Goal: Task Accomplishment & Management: Manage account settings

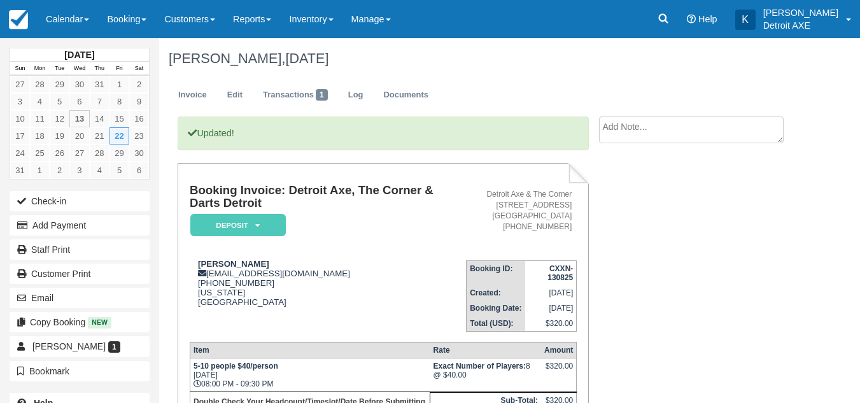
scroll to position [107, 0]
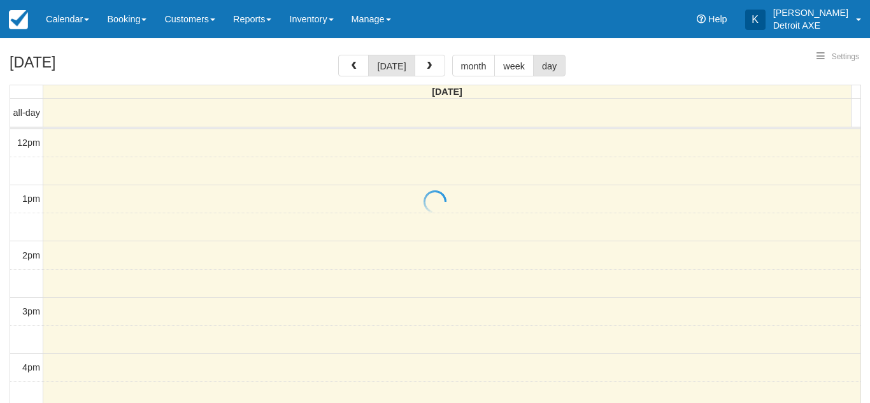
select select
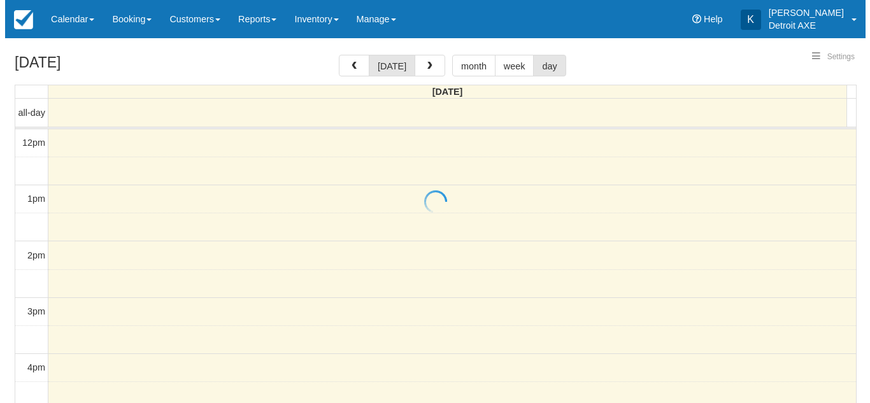
scroll to position [282, 0]
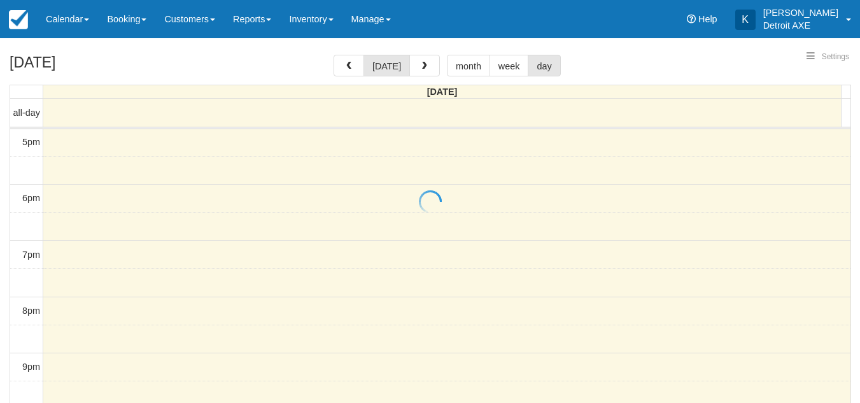
select select
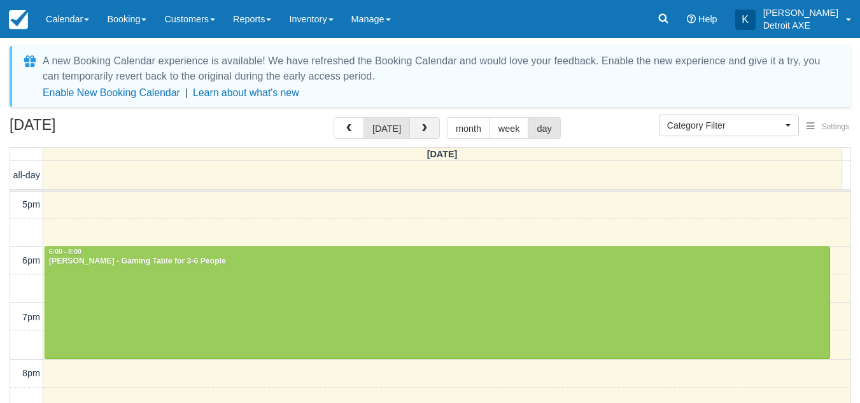
click at [417, 134] on button "button" at bounding box center [424, 128] width 31 height 22
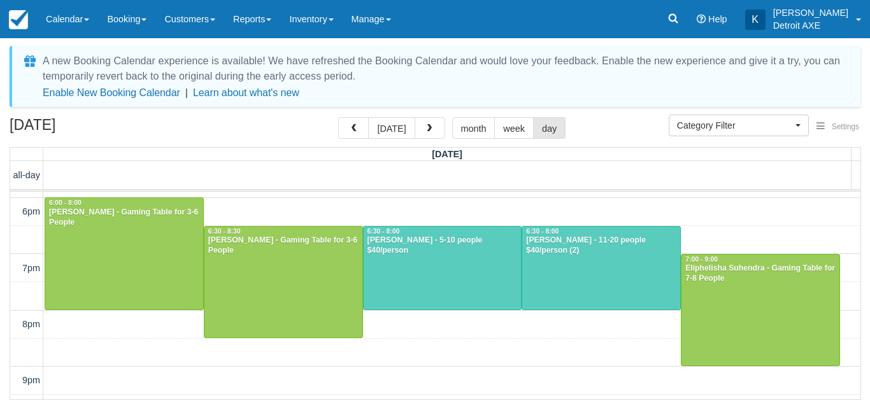
scroll to position [290, 0]
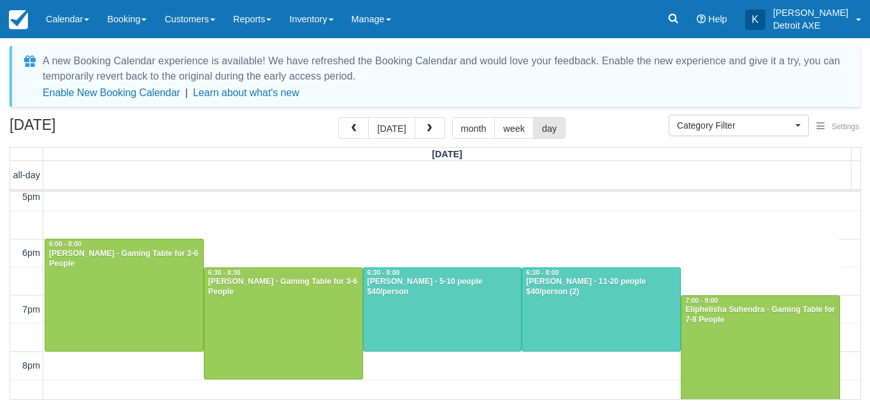
click at [355, 244] on div "12pm 1pm 2pm 3pm 4pm 5pm 6pm 7pm 8pm 9pm 10pm 11pm 6:00 - 6:30 6:00 - 8:00 Alex…" at bounding box center [435, 225] width 850 height 646
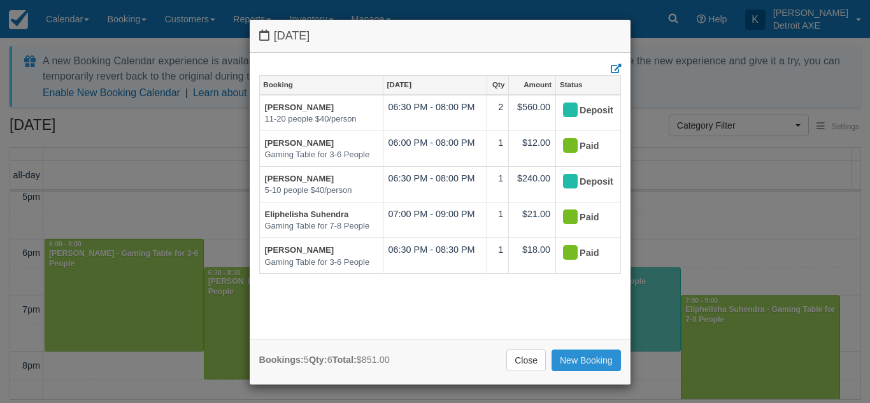
click at [590, 355] on link "New Booking" at bounding box center [585, 361] width 69 height 22
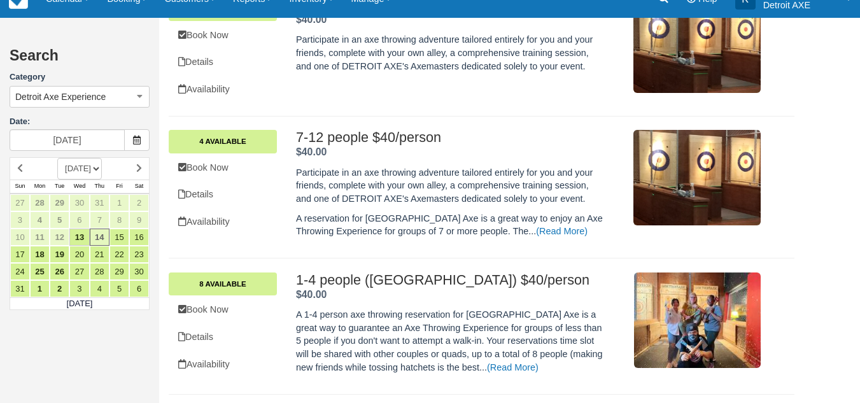
scroll to position [430, 0]
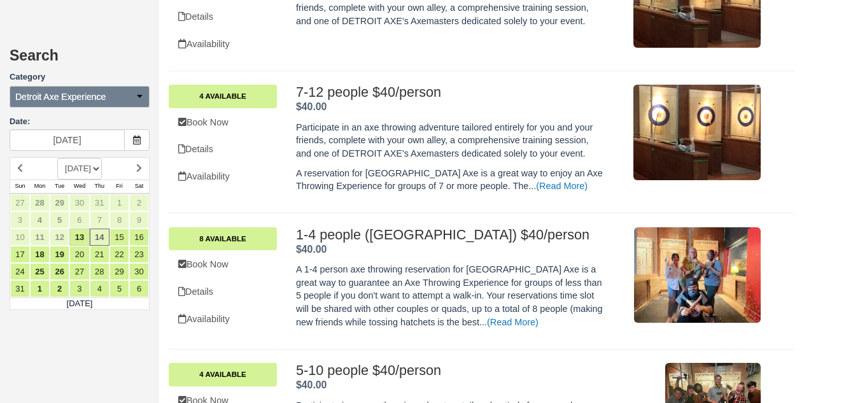
click at [100, 104] on button "Detroit Axe Experience" at bounding box center [80, 97] width 140 height 22
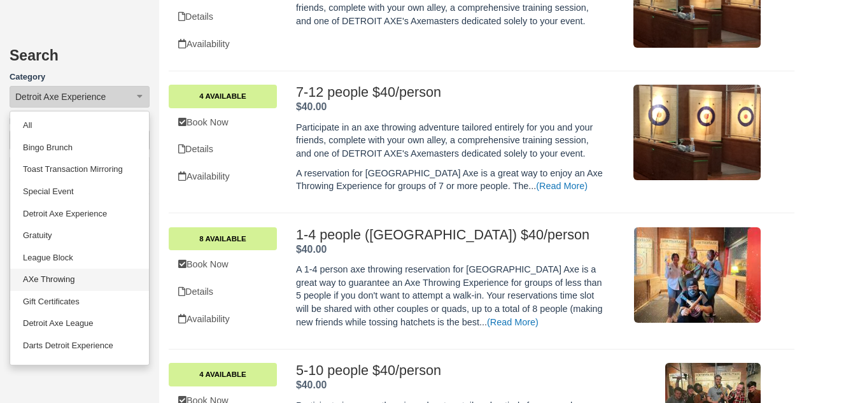
scroll to position [105, 0]
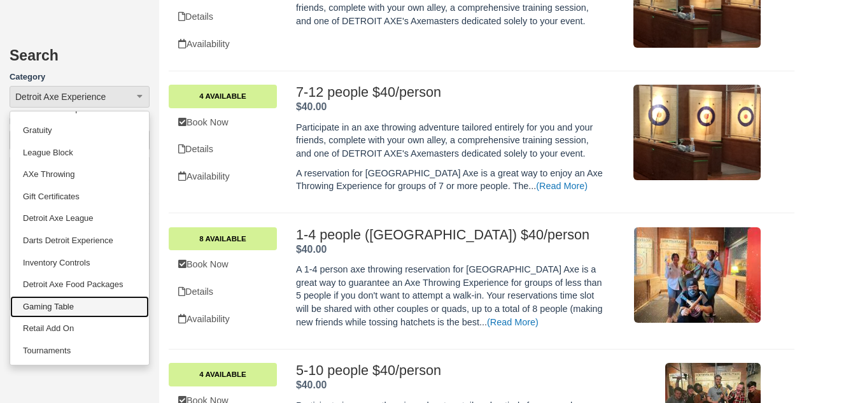
click at [94, 308] on link "Gaming Table" at bounding box center [79, 307] width 139 height 22
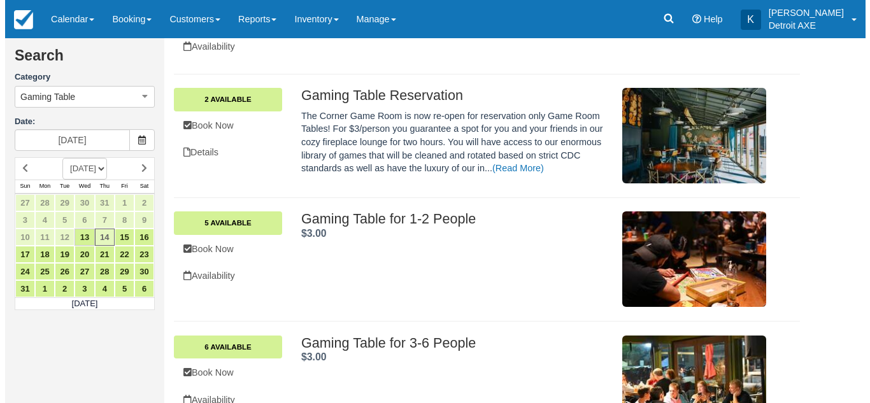
scroll to position [111, 0]
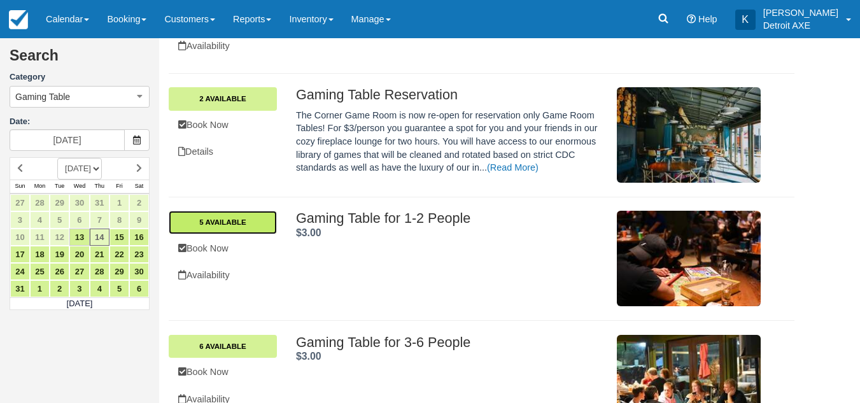
click at [243, 228] on link "5 Available" at bounding box center [223, 222] width 108 height 23
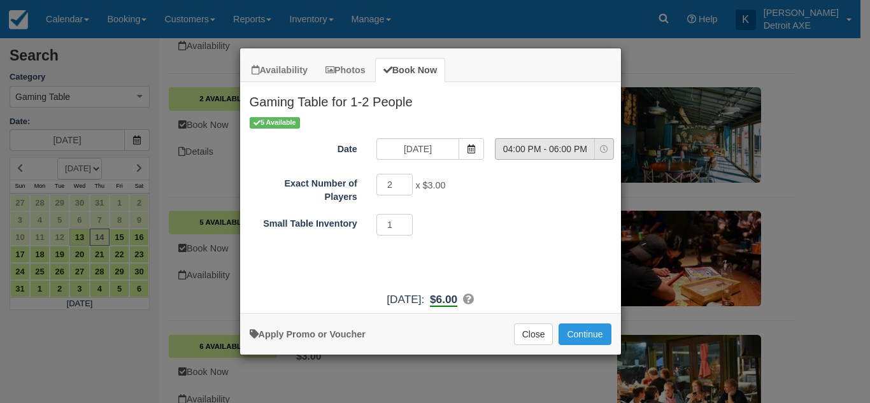
click at [555, 150] on span "04:00 PM - 06:00 PM" at bounding box center [544, 149] width 99 height 13
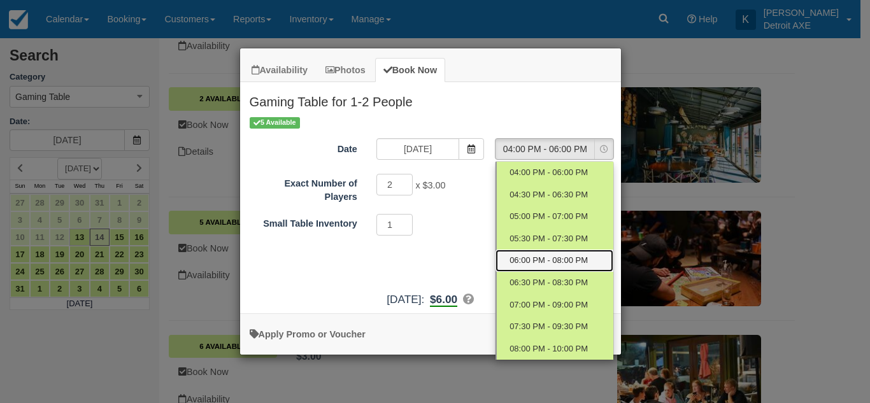
click at [548, 255] on span "06:00 PM - 08:00 PM" at bounding box center [548, 261] width 78 height 12
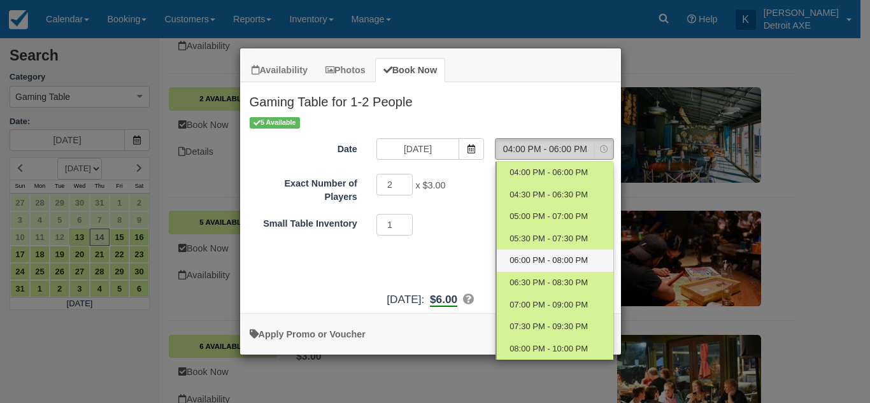
select select "4"
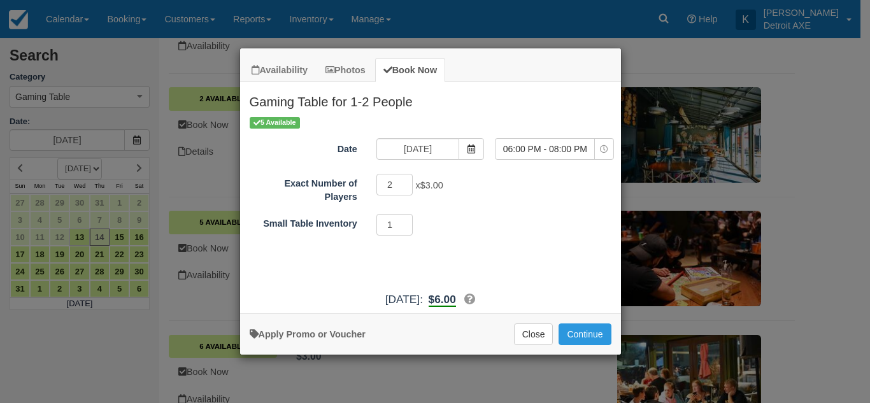
click at [501, 231] on div "1 Required.Maximum of 1" at bounding box center [478, 226] width 222 height 25
click at [600, 339] on button "Continue" at bounding box center [584, 334] width 52 height 22
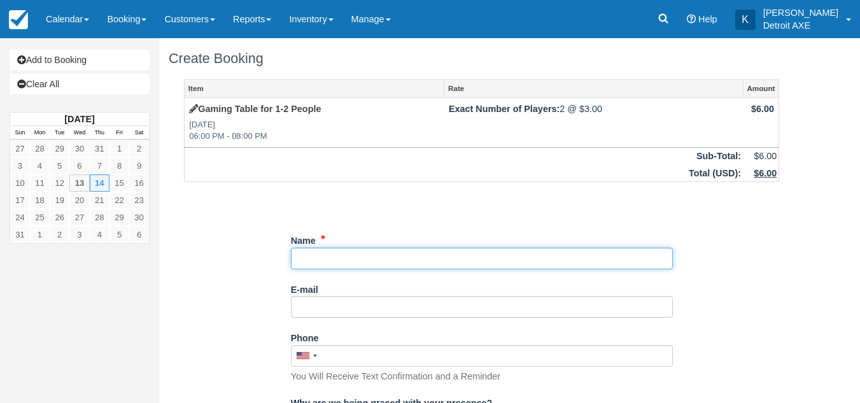
click at [504, 260] on input "Name" at bounding box center [482, 259] width 382 height 22
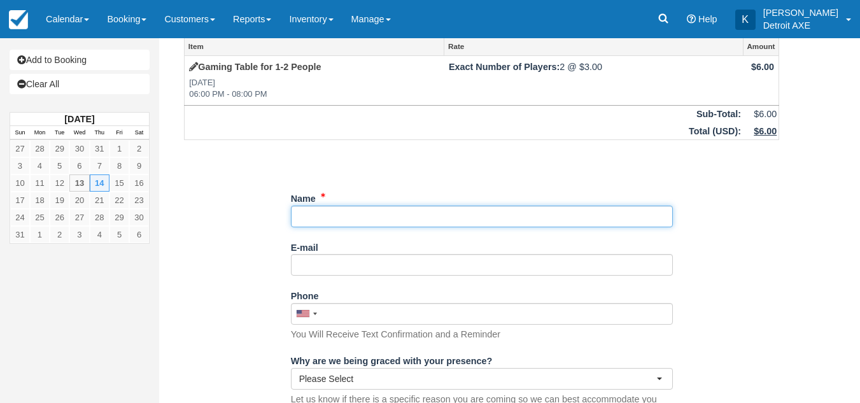
scroll to position [43, 0]
type input "[PERSON_NAME]"
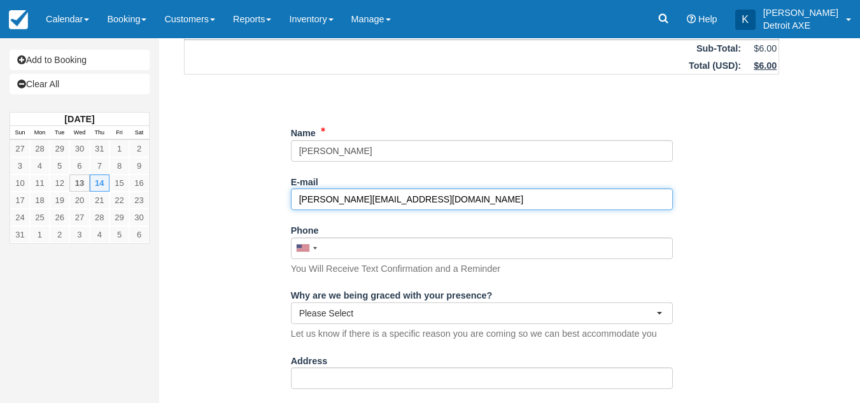
scroll to position [108, 0]
type input "s.aberlich@hotmail.com"
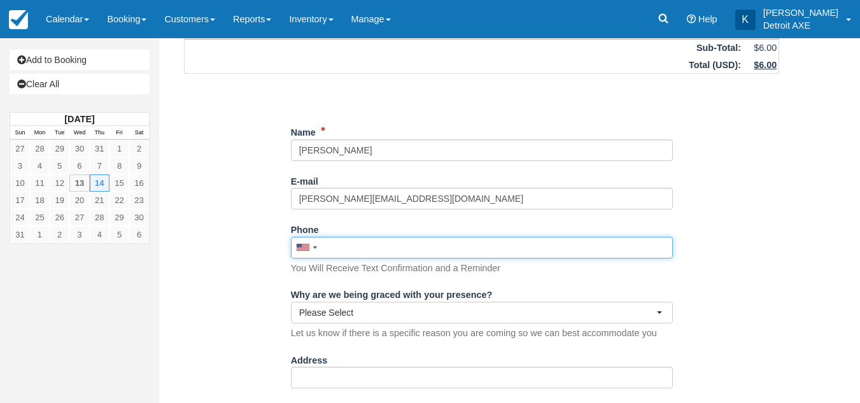
click at [586, 244] on input "Phone" at bounding box center [482, 248] width 382 height 22
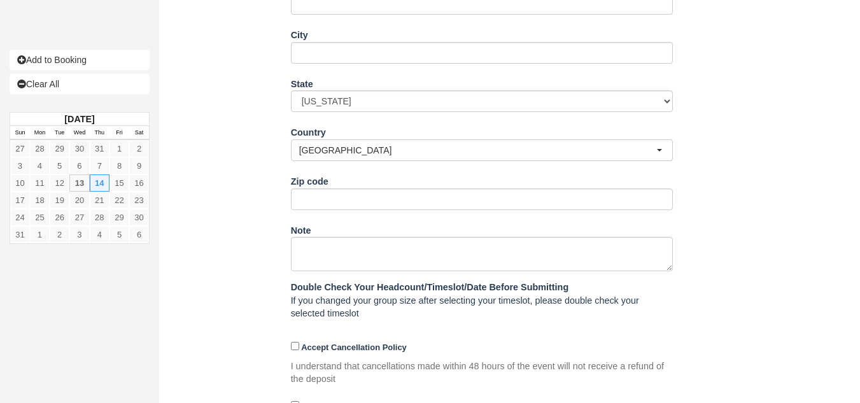
scroll to position [535, 0]
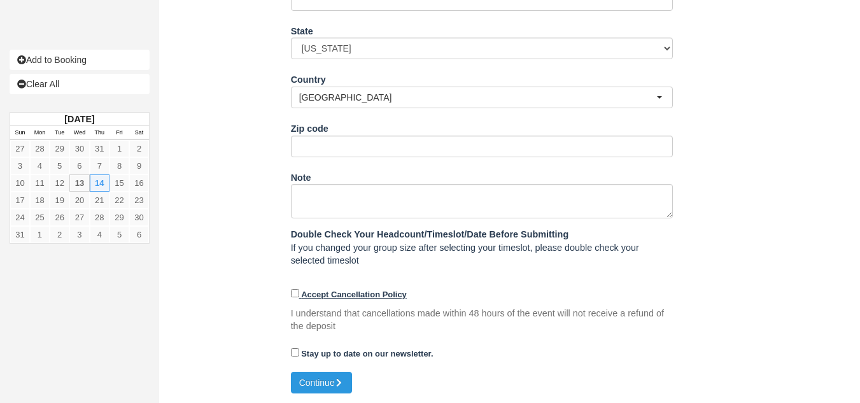
type input "(248) 207-1194"
click at [336, 296] on strong "Accept Cancellation Policy" at bounding box center [354, 295] width 106 height 10
click at [299, 296] on input "Accept Cancellation Policy" at bounding box center [295, 293] width 8 height 8
checkbox input "true"
click at [325, 372] on div "Stay up to date on our newsletter." at bounding box center [482, 358] width 382 height 30
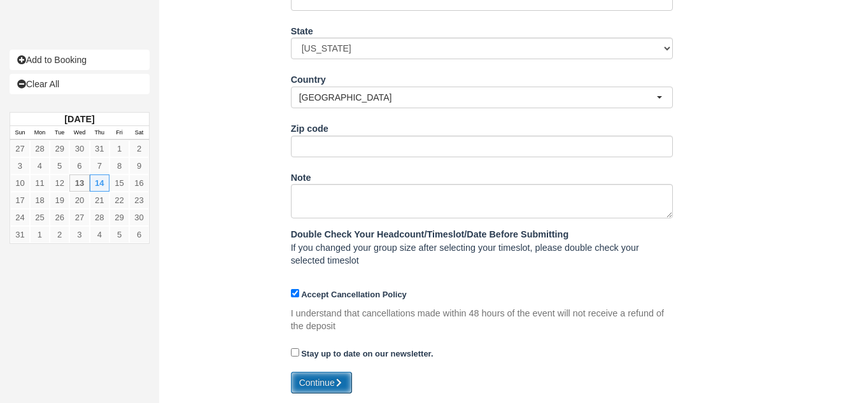
click at [324, 385] on button "Continue" at bounding box center [321, 383] width 61 height 22
type input "+12482071194"
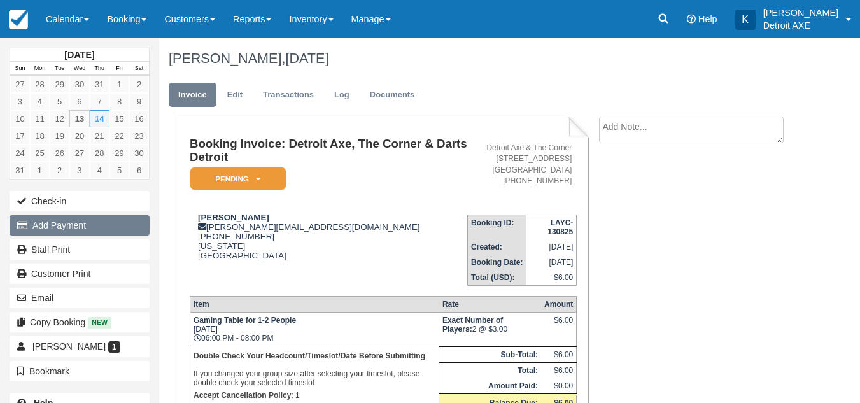
click at [68, 225] on button "Add Payment" at bounding box center [80, 225] width 140 height 20
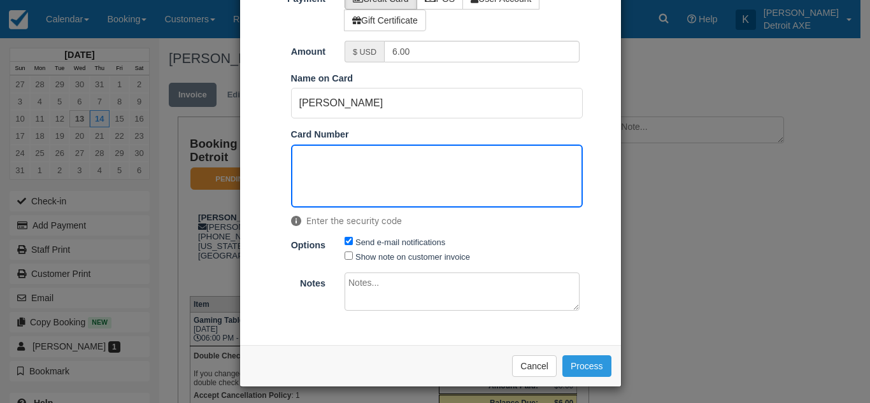
scroll to position [83, 0]
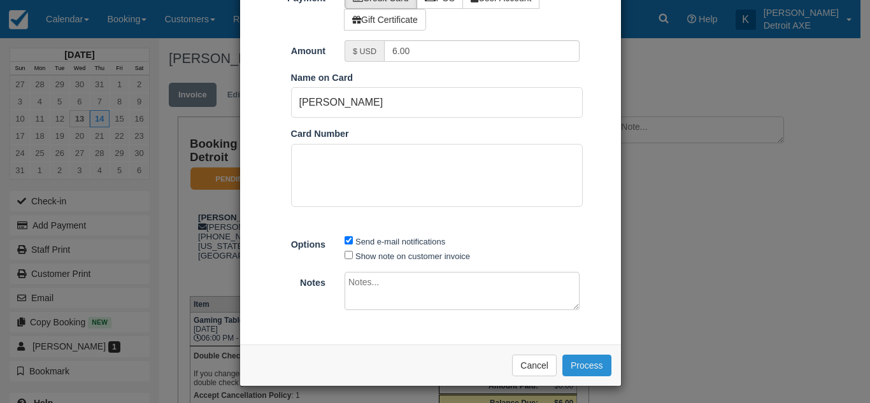
click at [591, 371] on button "Process" at bounding box center [586, 366] width 49 height 22
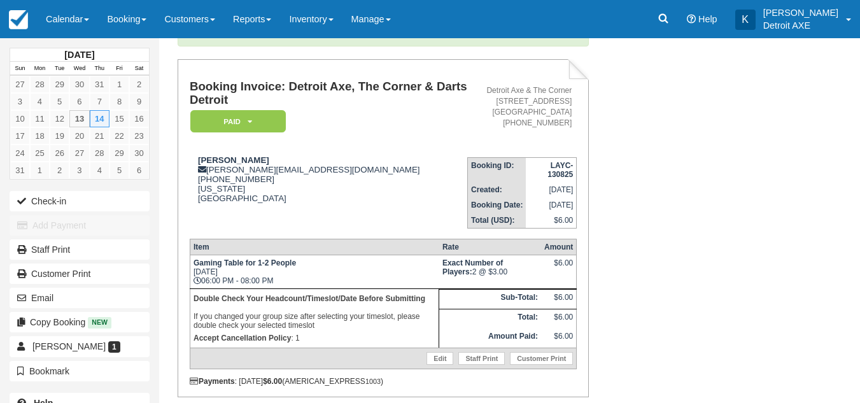
scroll to position [152, 0]
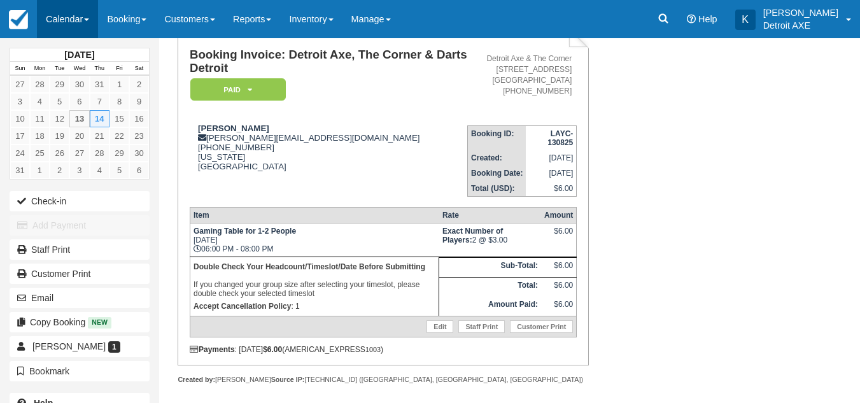
click at [69, 16] on link "Calendar" at bounding box center [67, 19] width 61 height 38
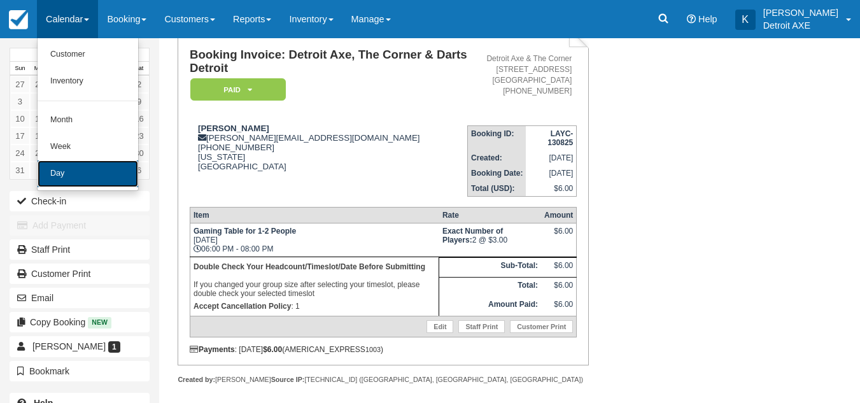
click at [91, 173] on link "Day" at bounding box center [88, 173] width 101 height 27
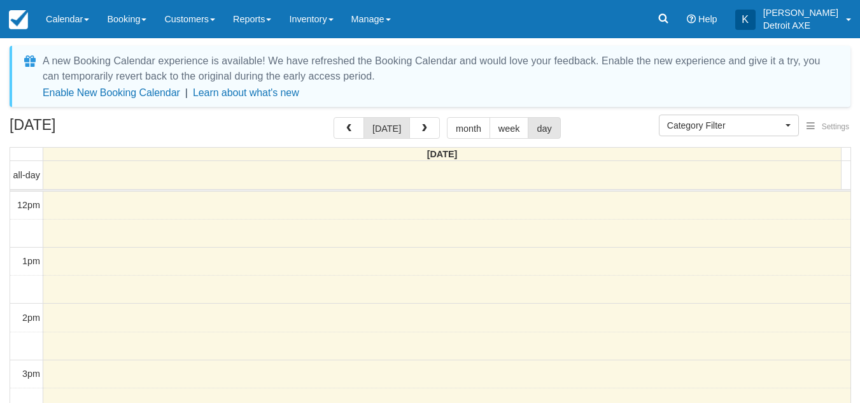
select select
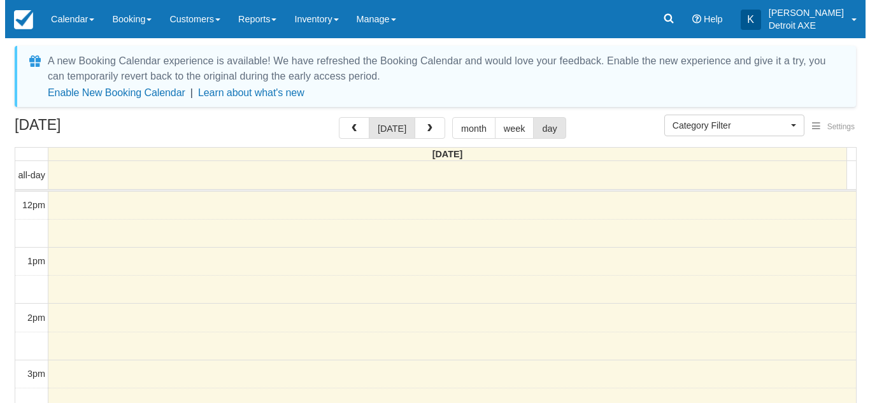
scroll to position [282, 0]
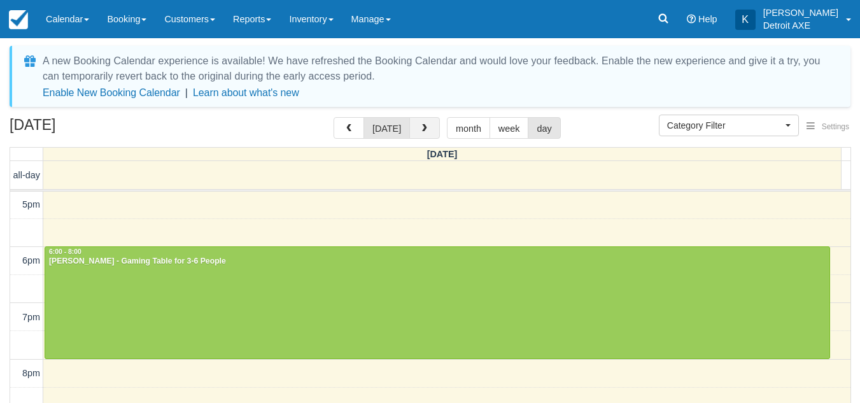
click at [414, 129] on button "button" at bounding box center [424, 128] width 31 height 22
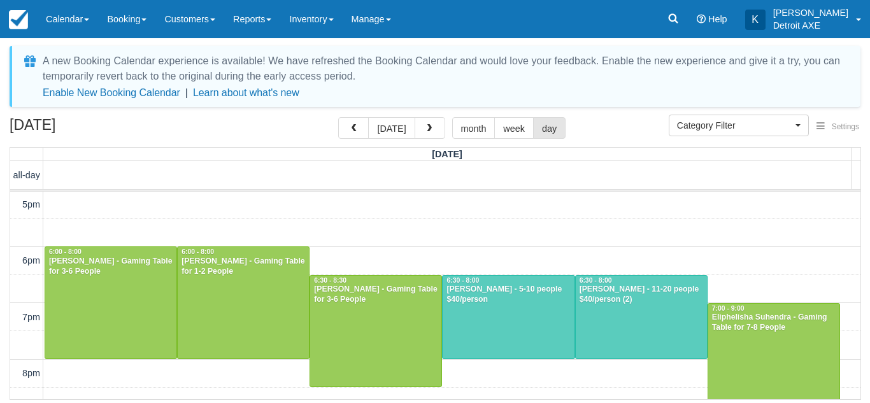
scroll to position [295, 0]
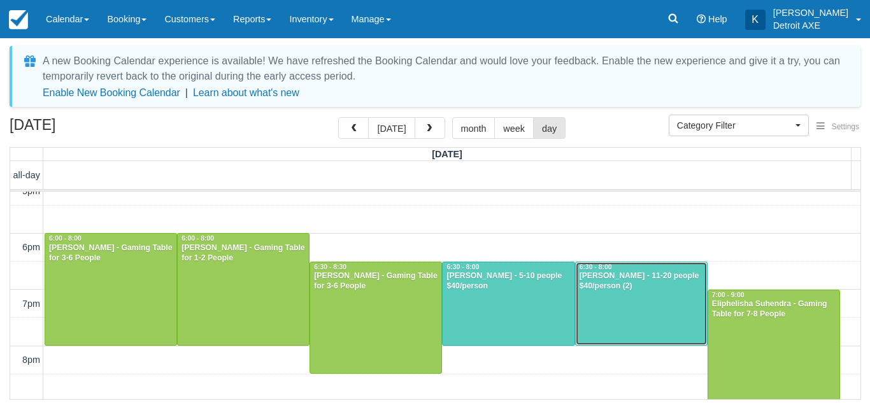
click at [615, 300] on div at bounding box center [641, 303] width 131 height 83
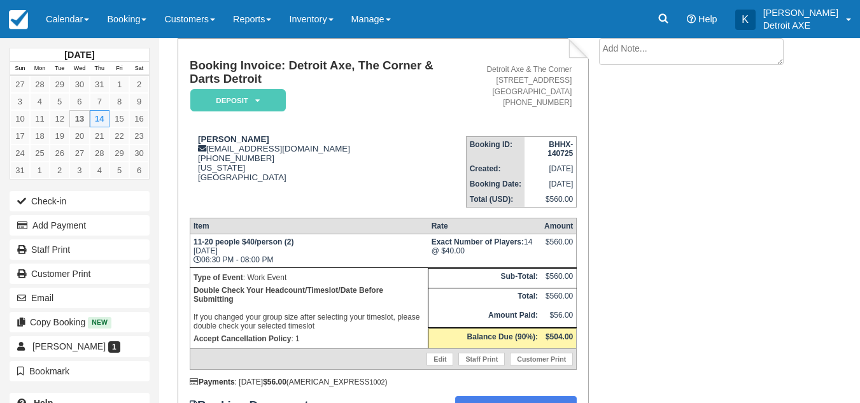
scroll to position [79, 0]
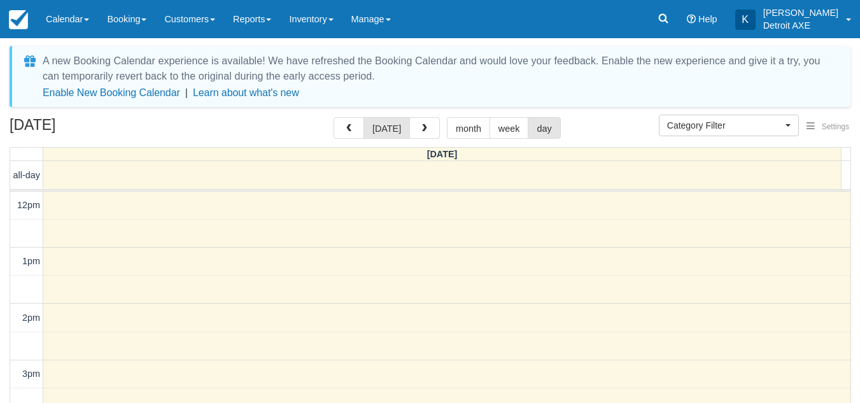
select select
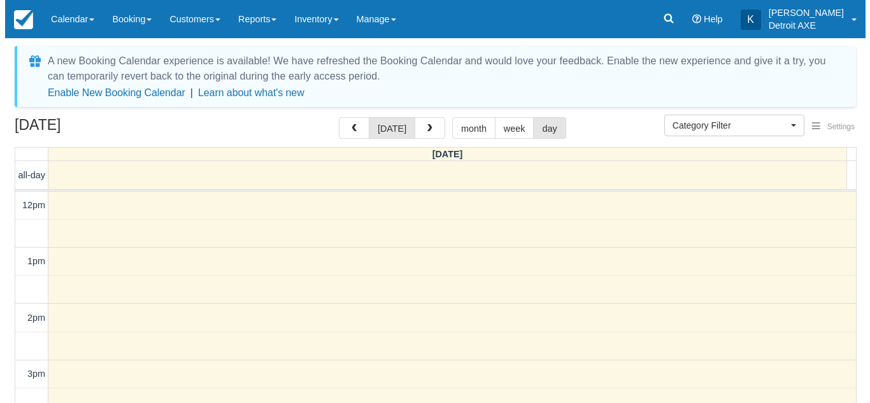
scroll to position [282, 0]
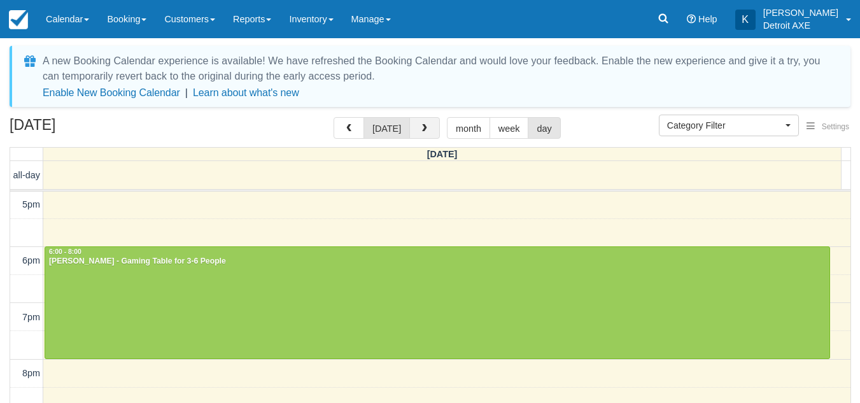
click at [429, 128] on button "button" at bounding box center [424, 128] width 31 height 22
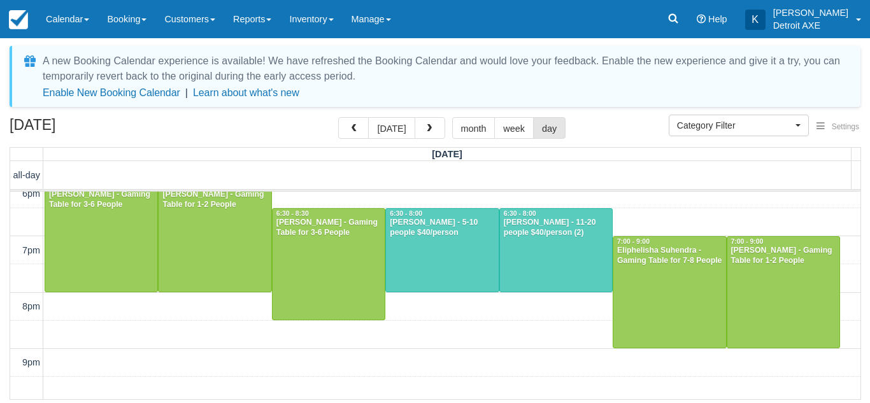
scroll to position [331, 0]
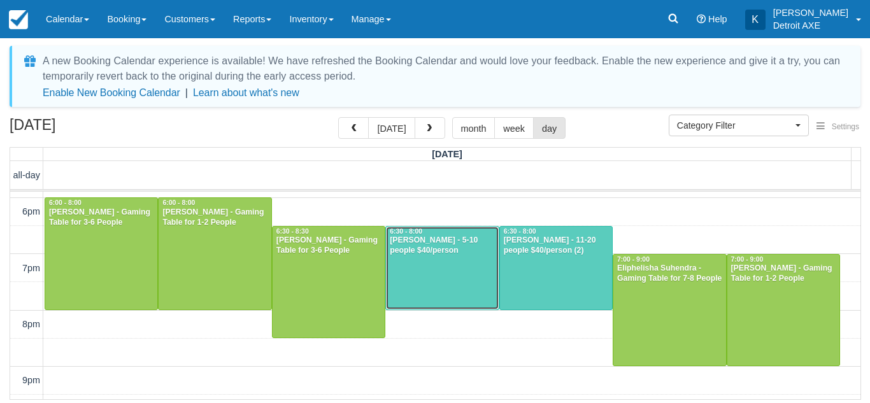
click at [419, 282] on div at bounding box center [442, 268] width 112 height 83
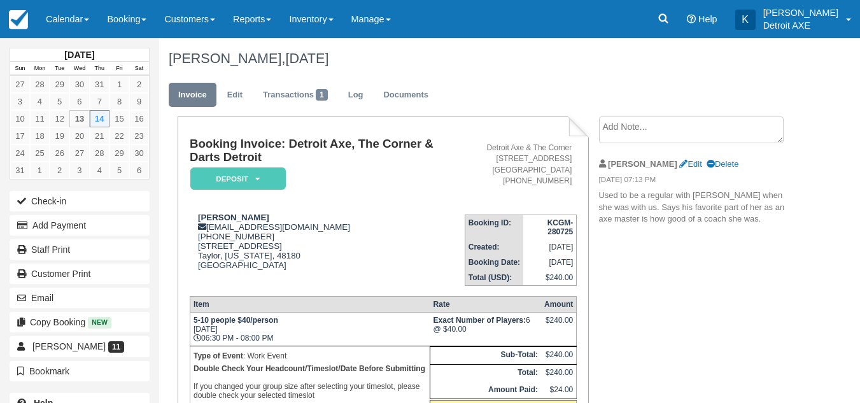
scroll to position [44, 0]
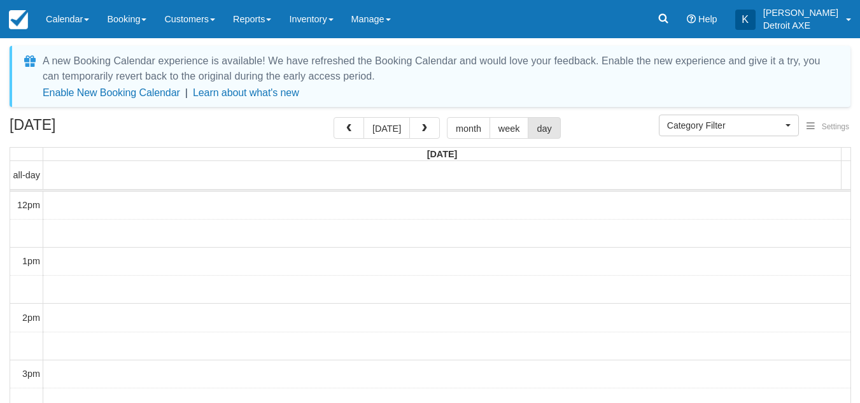
select select
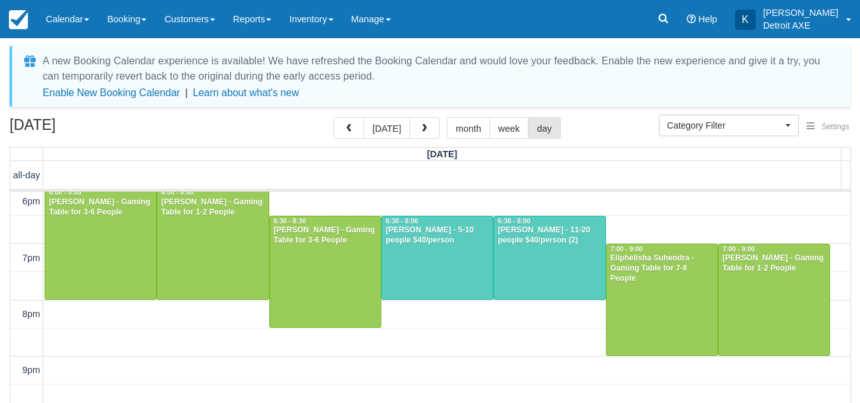
scroll to position [322, 0]
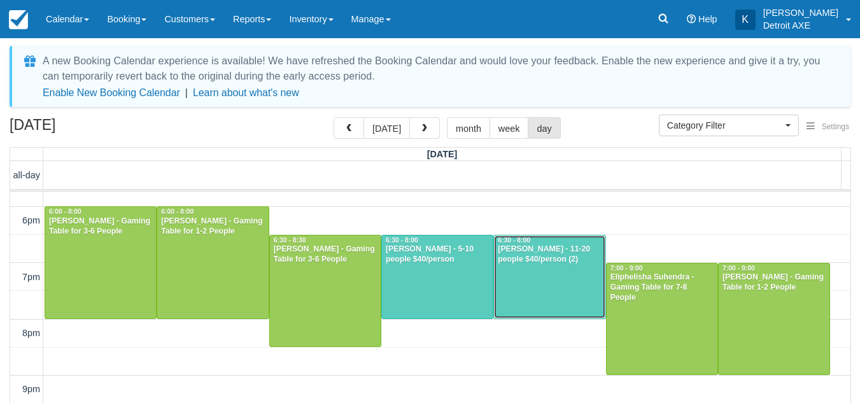
click at [531, 294] on div at bounding box center [549, 277] width 111 height 83
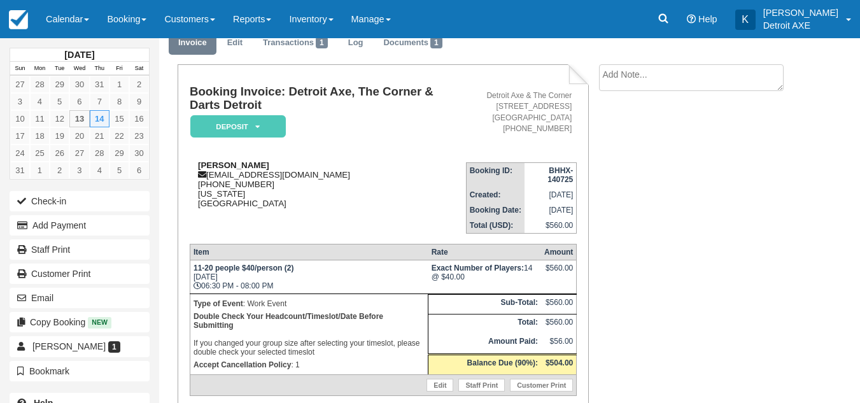
scroll to position [34, 0]
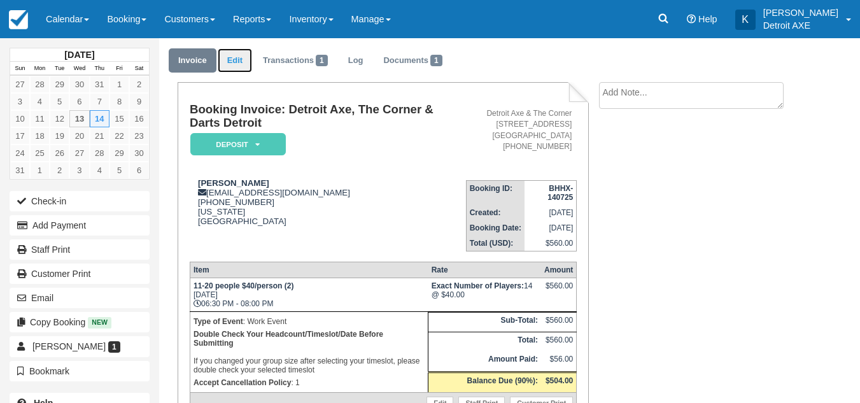
click at [239, 64] on link "Edit" at bounding box center [235, 60] width 34 height 25
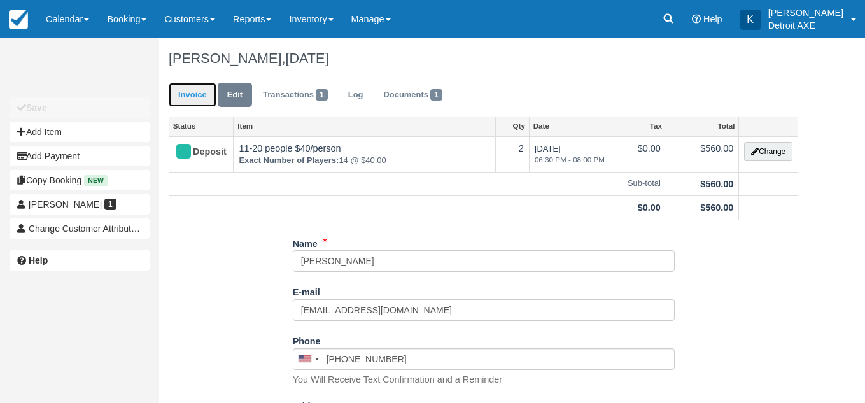
click at [210, 87] on link "Invoice" at bounding box center [193, 95] width 48 height 25
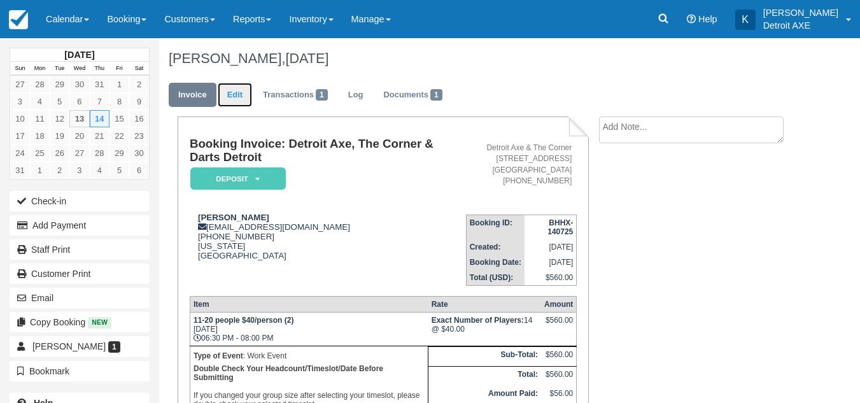
click at [234, 92] on link "Edit" at bounding box center [235, 95] width 34 height 25
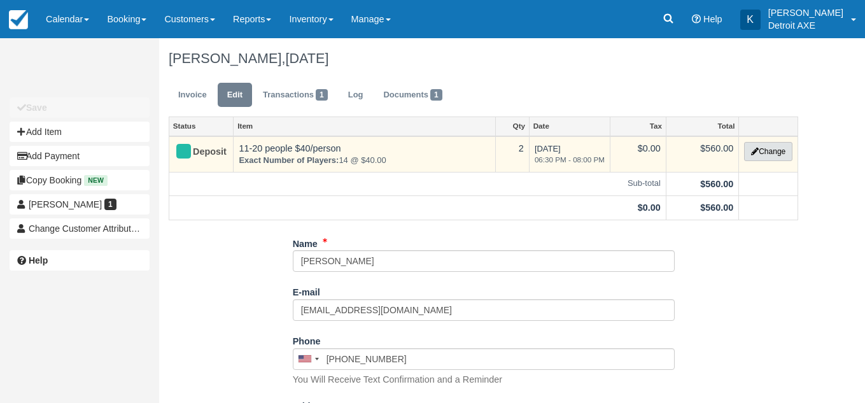
click at [751, 153] on icon "button" at bounding box center [755, 152] width 8 height 8
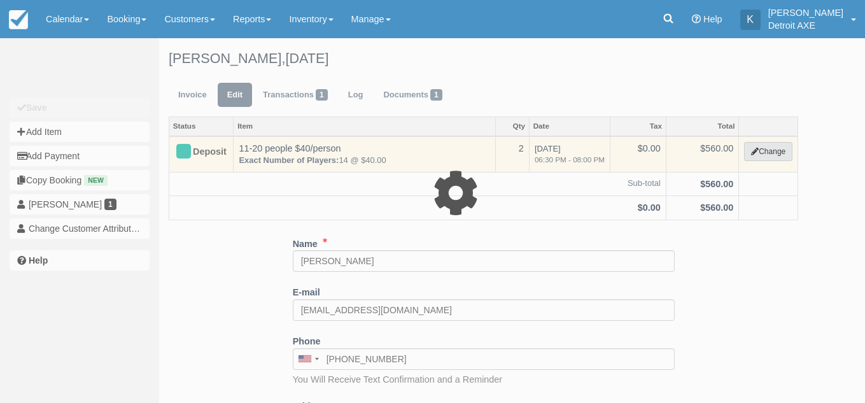
select select "14"
type input "560.00"
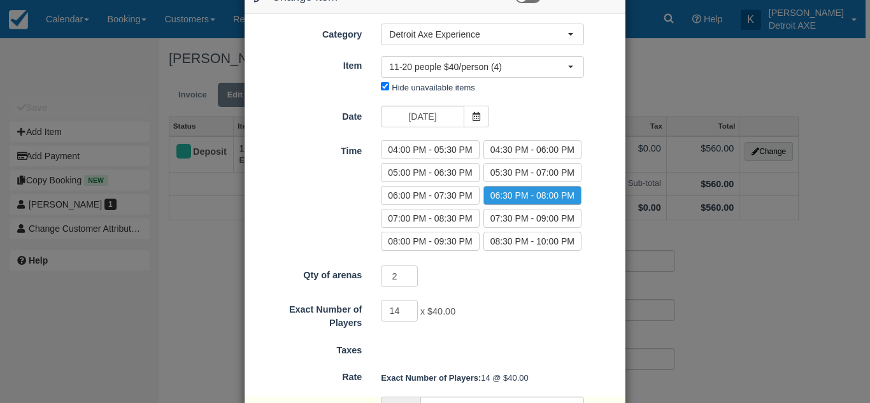
scroll to position [39, 0]
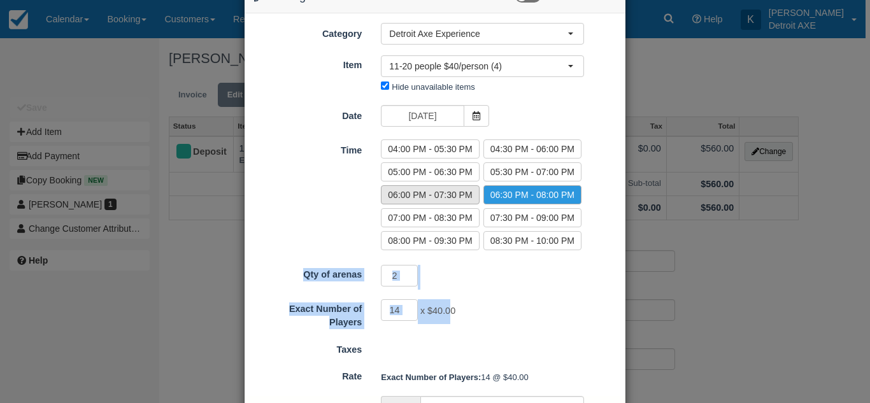
drag, startPoint x: 450, startPoint y: 293, endPoint x: 463, endPoint y: 199, distance: 95.2
click at [463, 199] on form "Category Detroit Axe Experience Bingo Brunch Toast Transaction Mirroring Bingo …" at bounding box center [435, 274] width 362 height 503
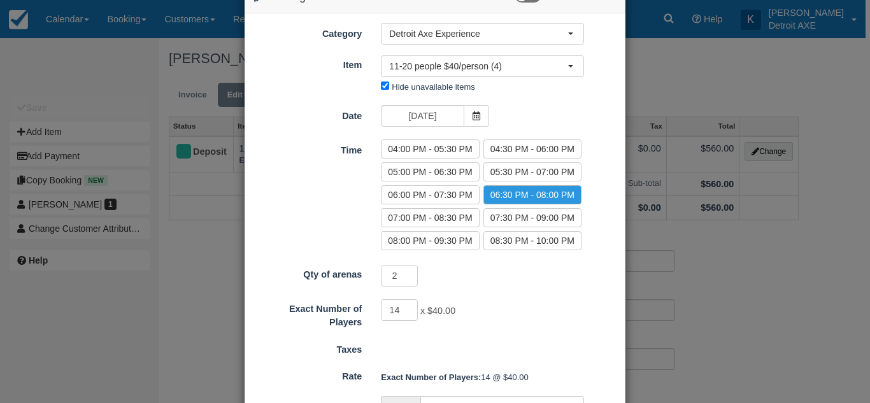
click at [539, 94] on div "Nothing selected 11-20 people $40/person (4) Bar Tab Buyout Buyout w/ Food Food…" at bounding box center [482, 76] width 222 height 42
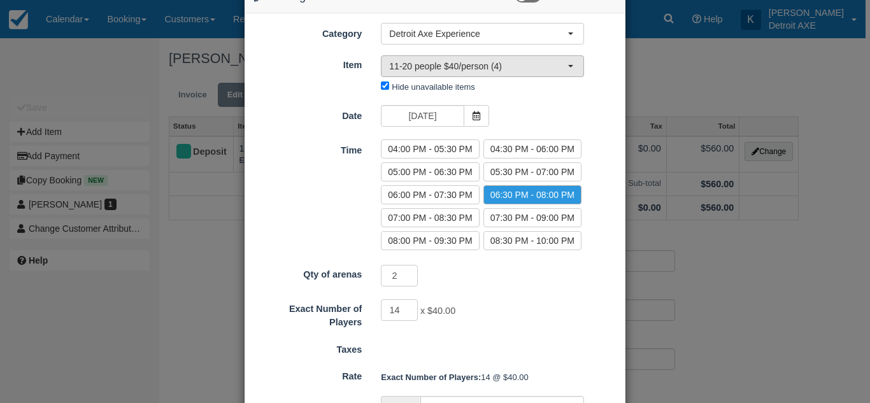
click at [523, 69] on span "11-20 people $40/person (4)" at bounding box center [478, 66] width 178 height 13
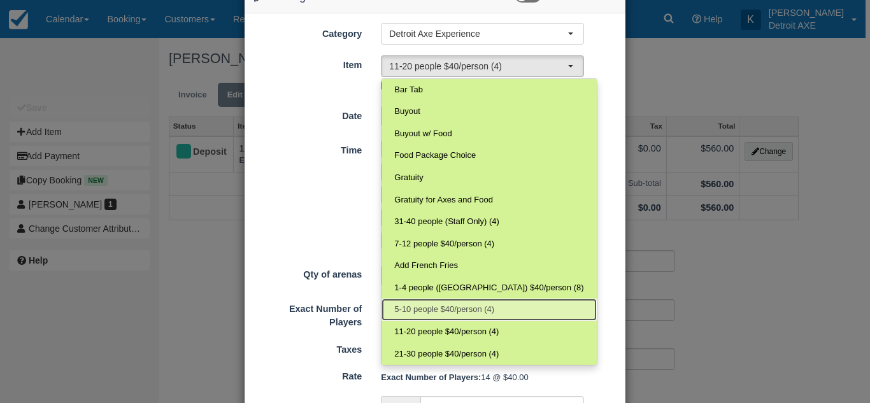
click at [484, 318] on link "5-10 people $40/person (4)" at bounding box center [488, 310] width 215 height 22
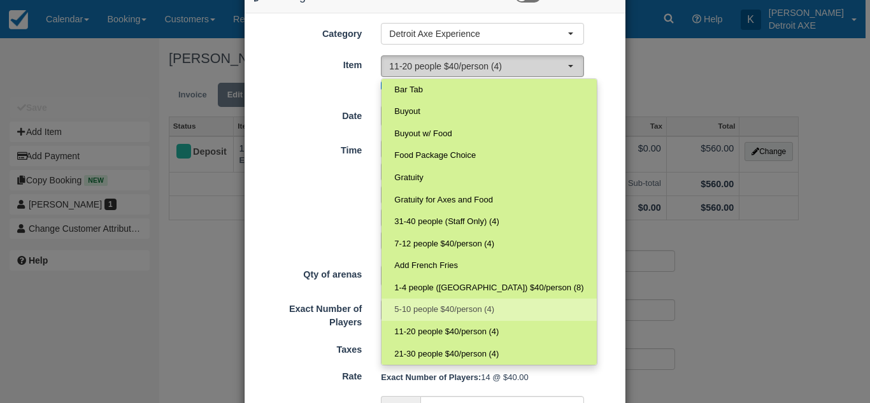
select select "103"
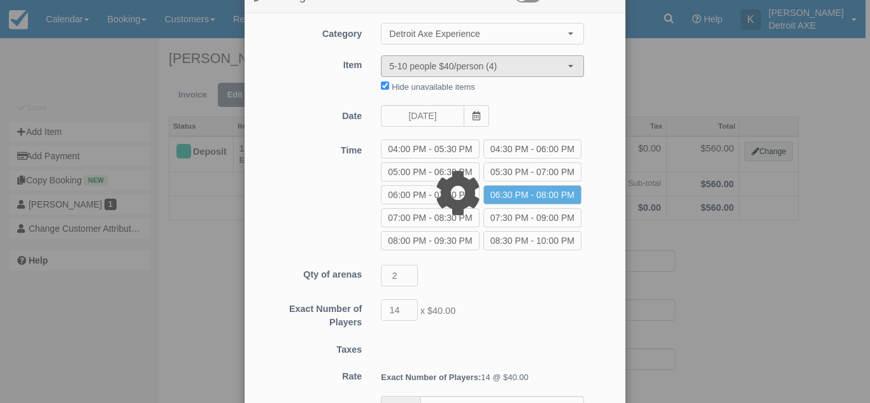
type input "400.00"
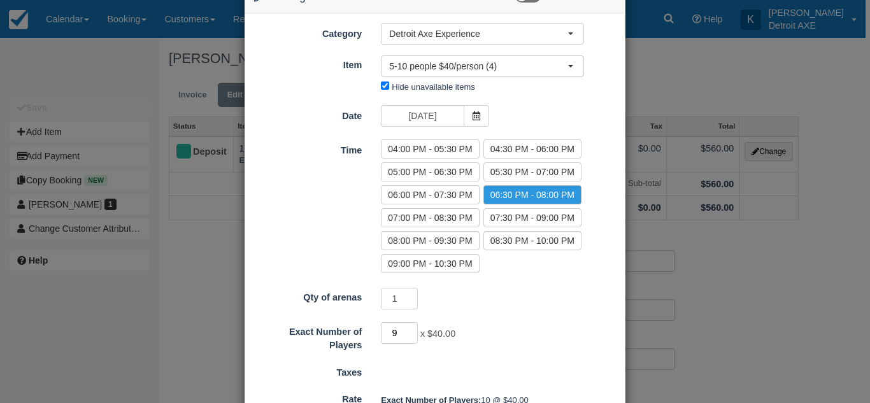
click at [409, 334] on input "9" at bounding box center [399, 333] width 37 height 22
type input "8"
click at [409, 334] on input "8" at bounding box center [399, 333] width 37 height 22
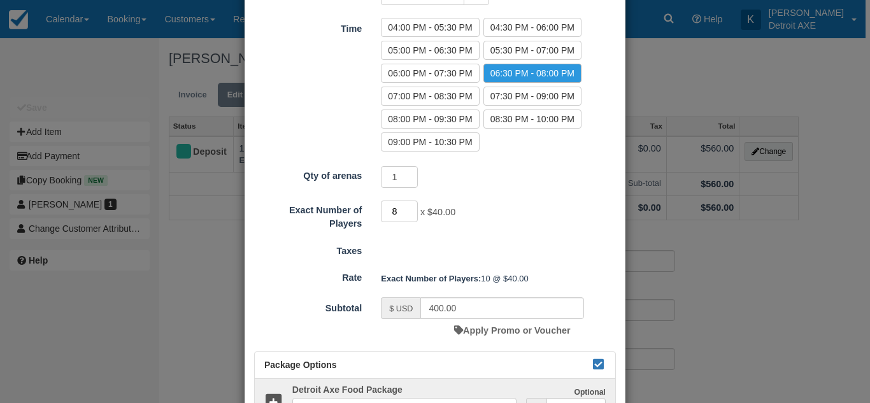
scroll to position [254, 0]
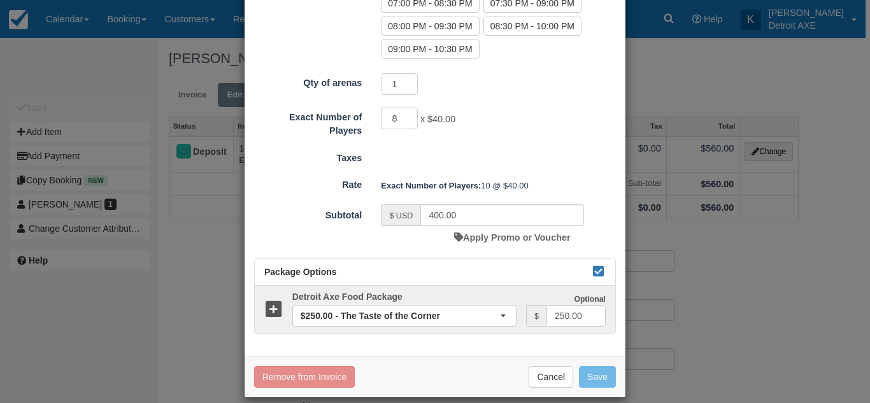
type input "320.00"
click at [608, 375] on button "Save" at bounding box center [597, 377] width 37 height 22
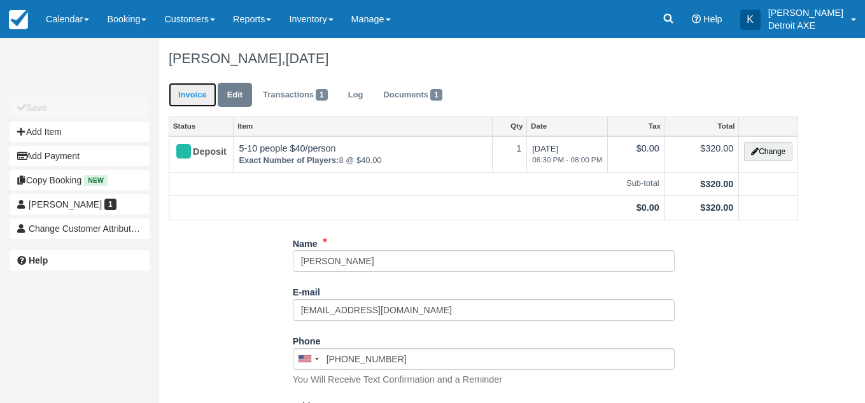
click at [179, 103] on link "Invoice" at bounding box center [193, 95] width 48 height 25
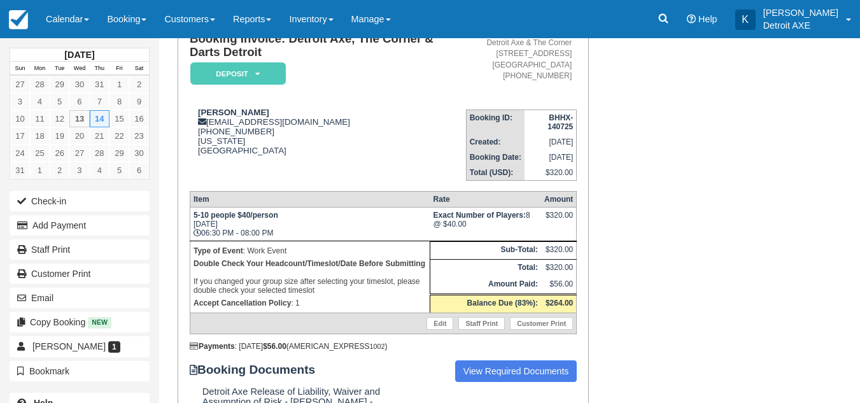
scroll to position [106, 0]
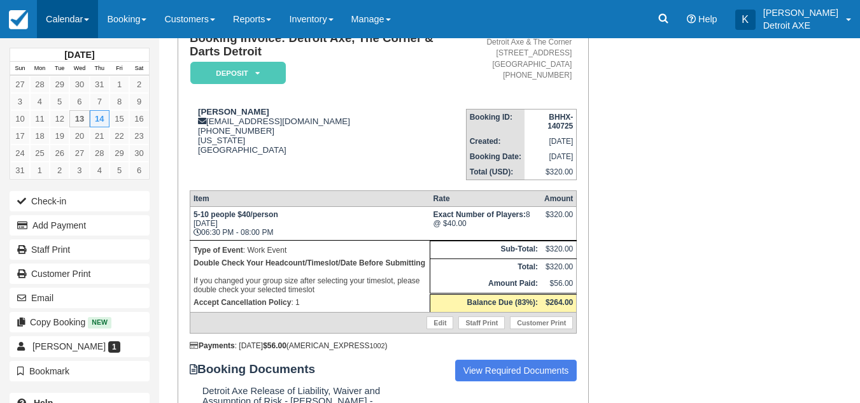
click at [75, 25] on link "Calendar" at bounding box center [67, 19] width 61 height 38
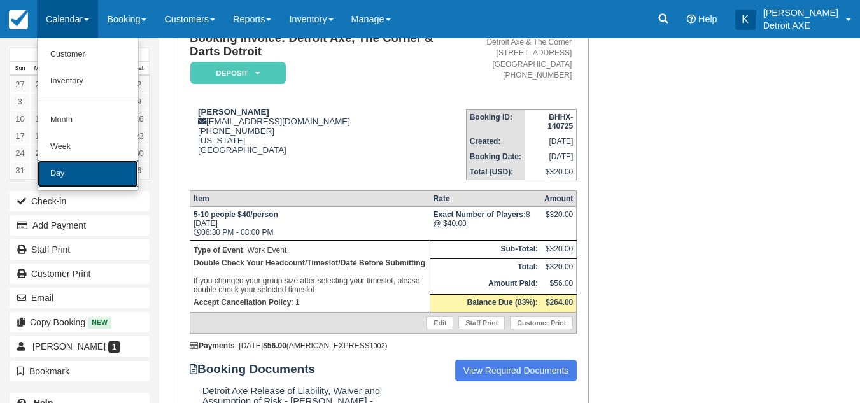
click at [93, 169] on link "Day" at bounding box center [88, 173] width 101 height 27
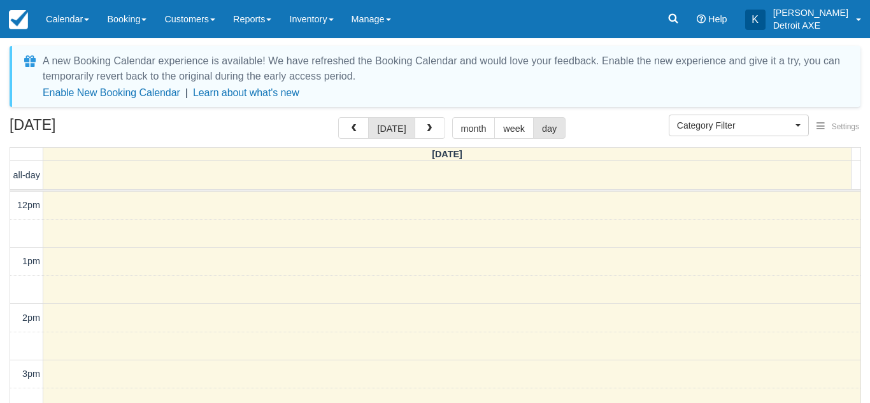
select select
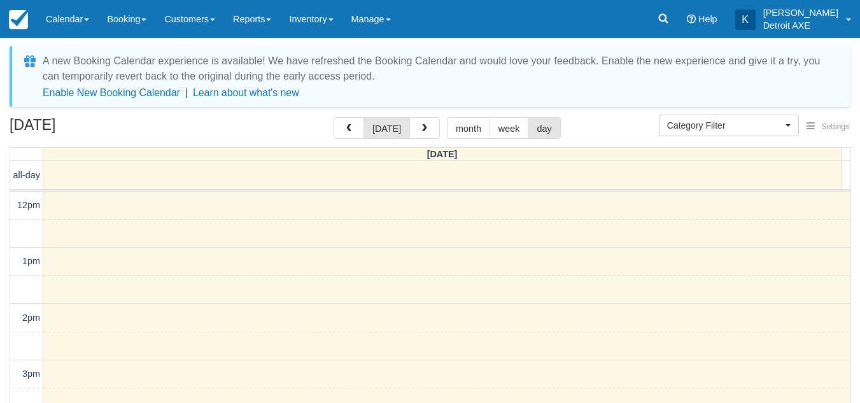
scroll to position [338, 0]
